Goal: Check status

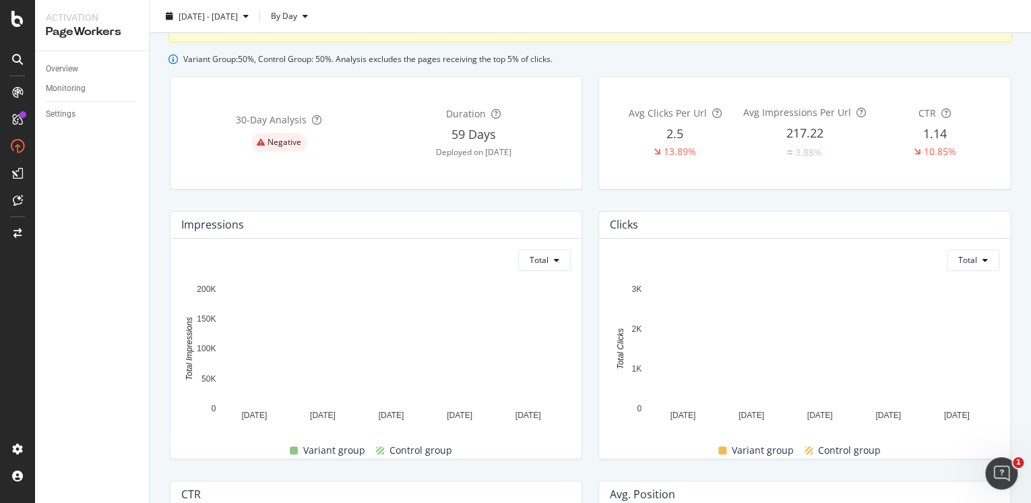
scroll to position [129, 0]
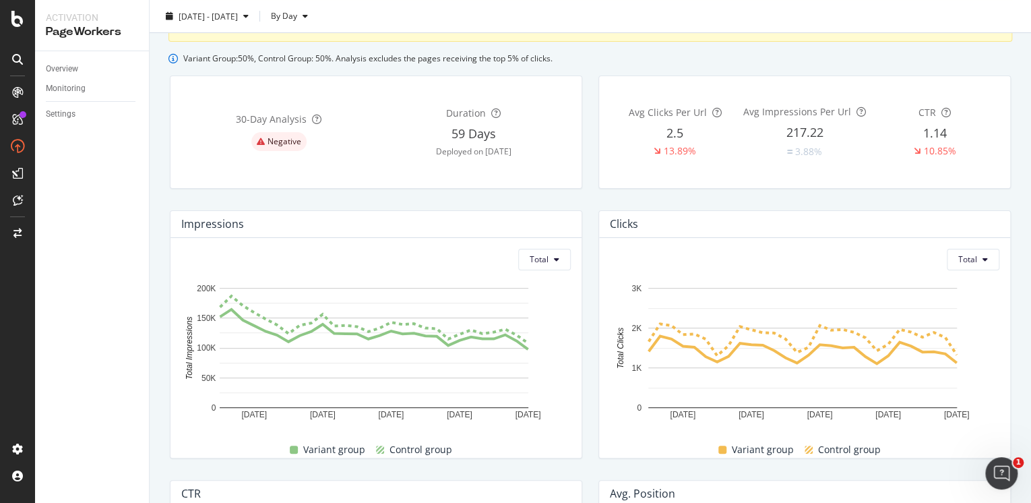
click at [342, 176] on div "30 -Day Analysis Negative Duration 59 Days Deployed on [DATE]" at bounding box center [376, 131] width 412 height 113
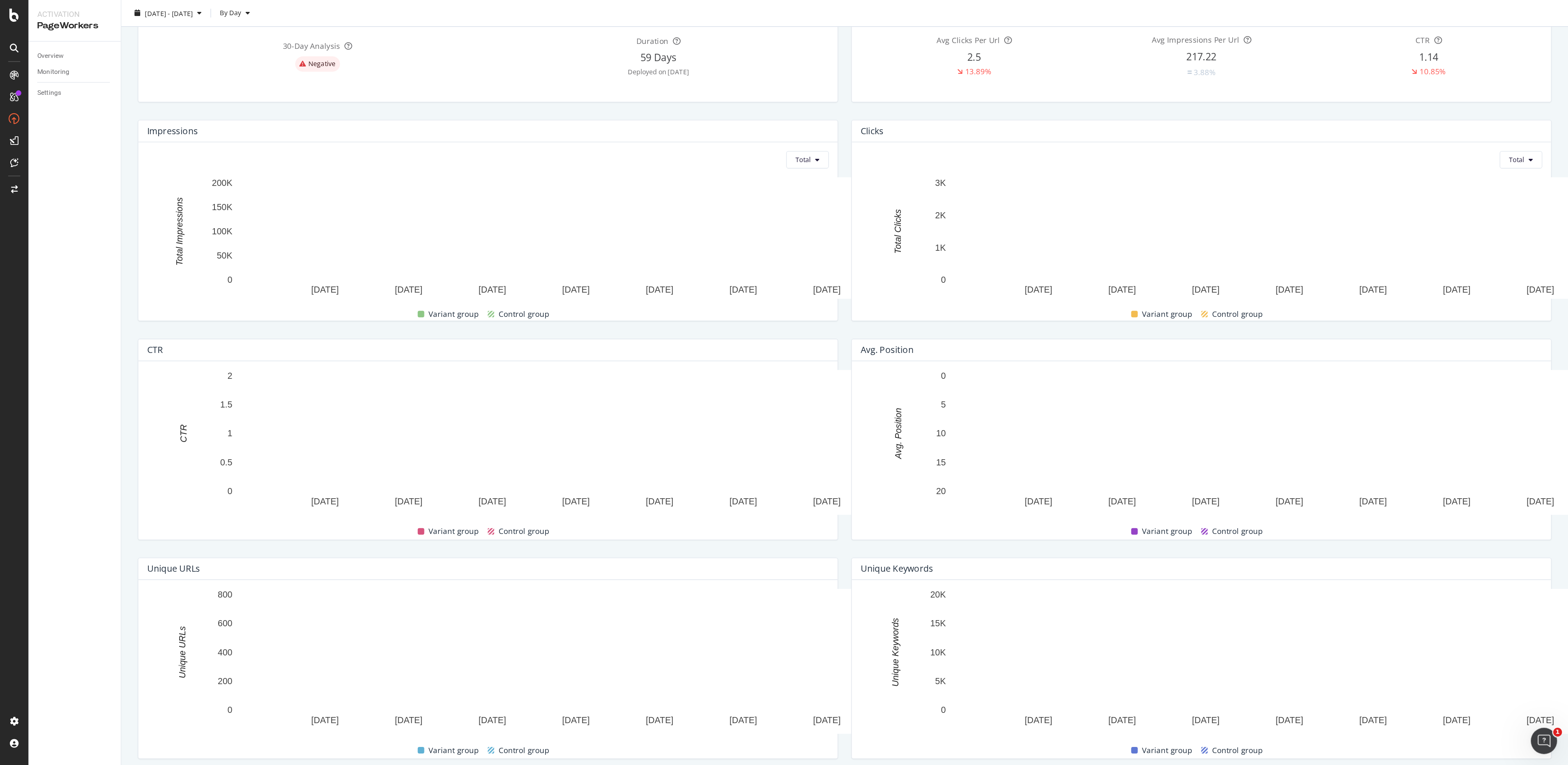
scroll to position [0, 0]
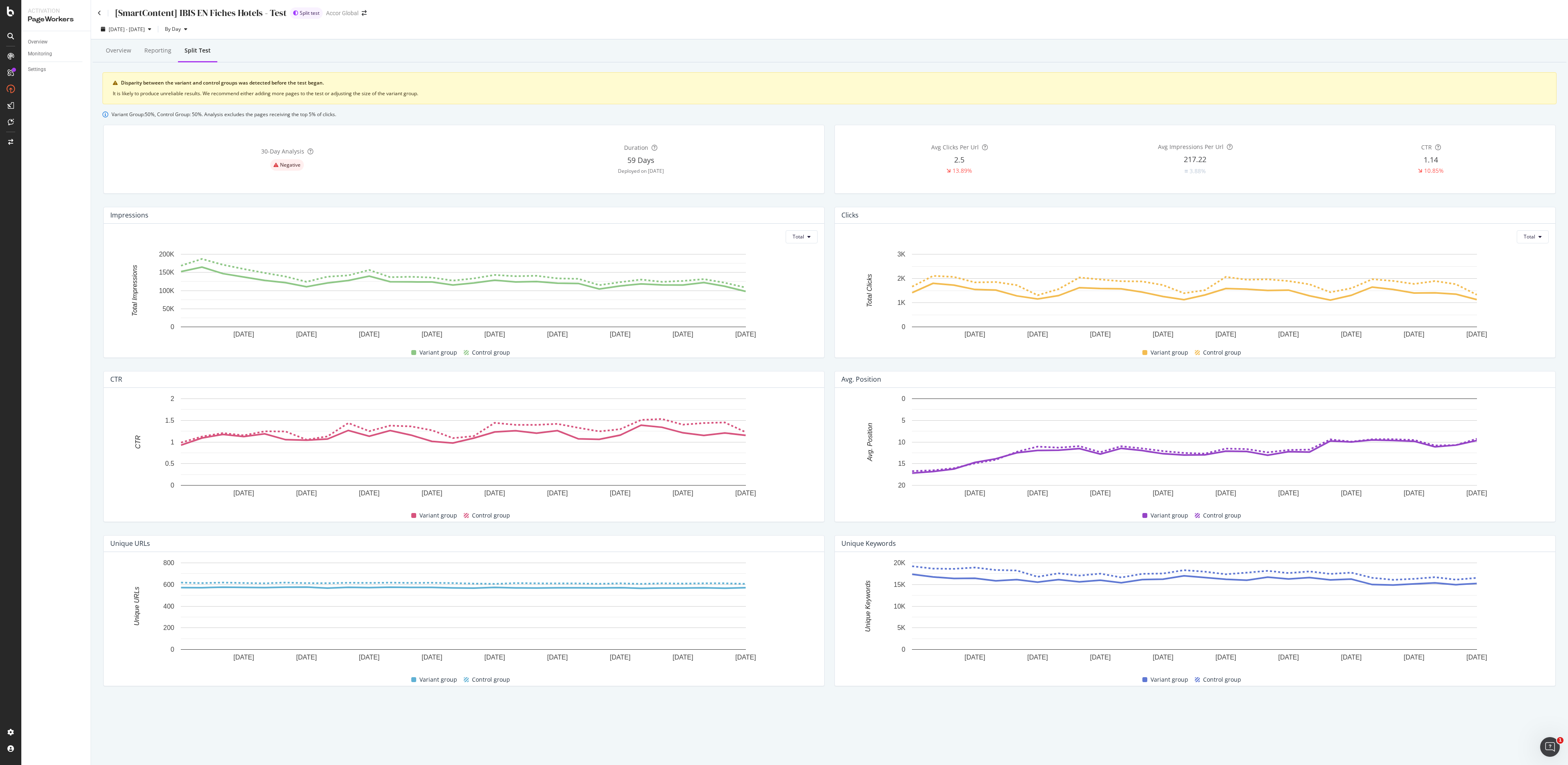
click at [627, 127] on div "30 -Day Analysis Negative Duration 59 Days Deployed on [DATE]" at bounding box center [464, 159] width 721 height 69
